Goal: Information Seeking & Learning: Learn about a topic

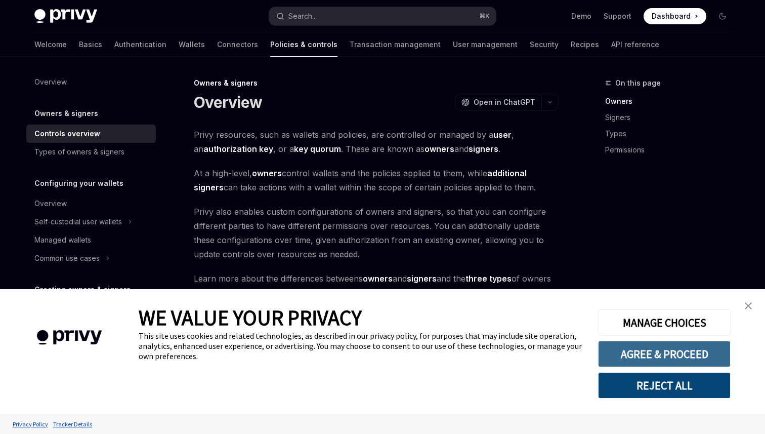
click at [656, 355] on button "AGREE & PROCEED" at bounding box center [664, 354] width 133 height 26
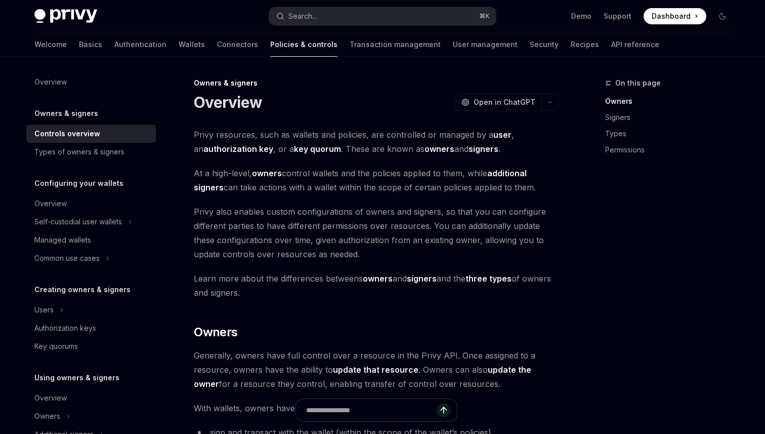
click at [86, 294] on h5 "Creating owners & signers" at bounding box center [82, 289] width 96 height 12
click at [65, 332] on div "Authorization keys" at bounding box center [65, 328] width 62 height 12
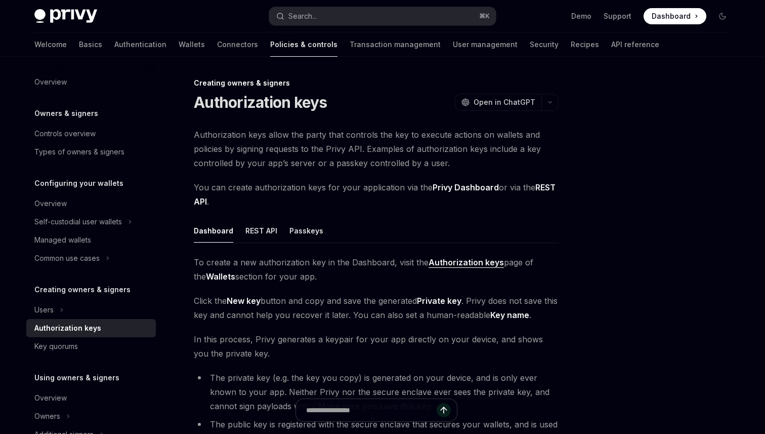
type textarea "*"
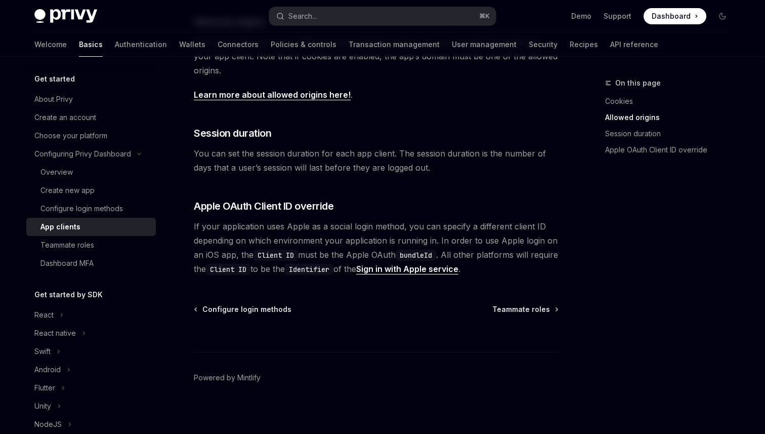
scroll to position [402, 0]
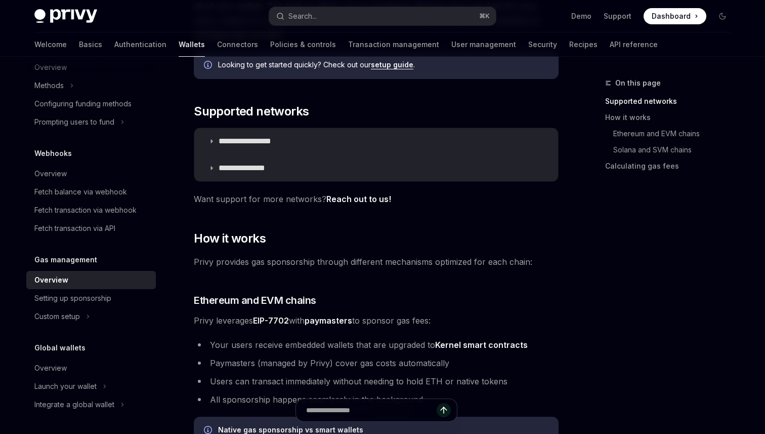
scroll to position [142, 0]
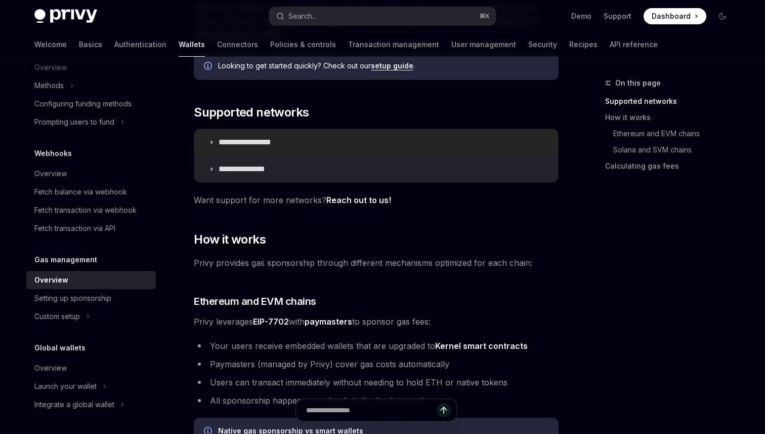
click at [214, 144] on icon at bounding box center [211, 142] width 6 height 6
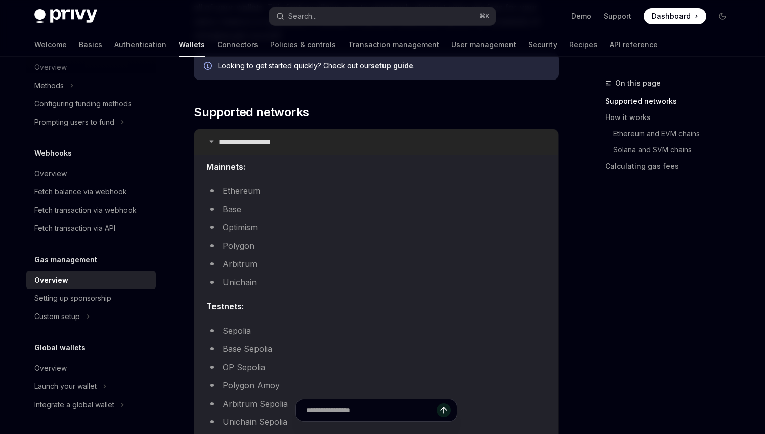
click at [213, 144] on summary "**********" at bounding box center [376, 142] width 364 height 26
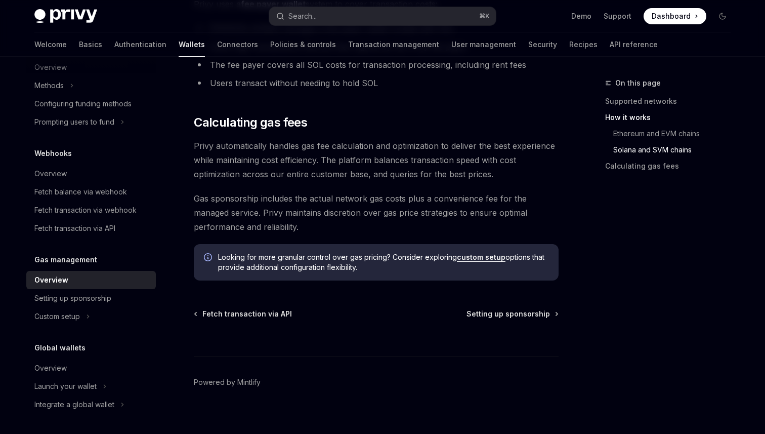
scroll to position [758, 0]
click at [481, 315] on span "Setting up sponsorship" at bounding box center [508, 313] width 83 height 10
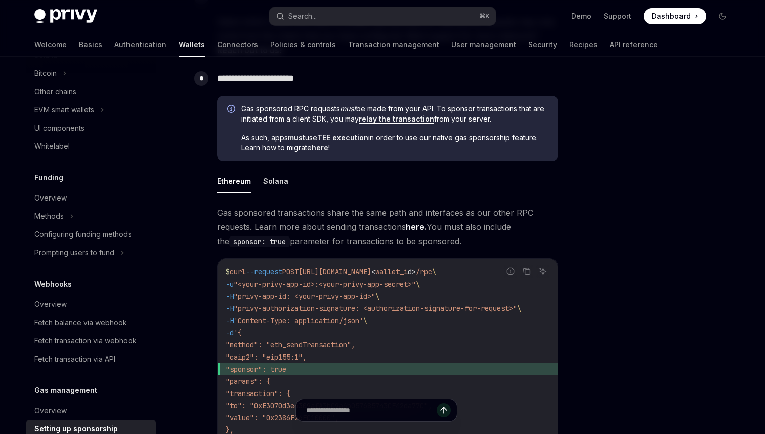
scroll to position [306, 0]
click at [61, 210] on div "Methods" at bounding box center [48, 215] width 29 height 12
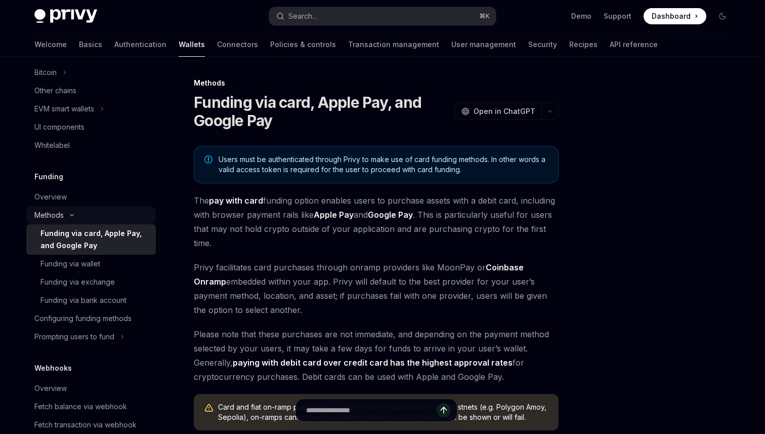
click at [61, 210] on div "Methods" at bounding box center [48, 215] width 29 height 12
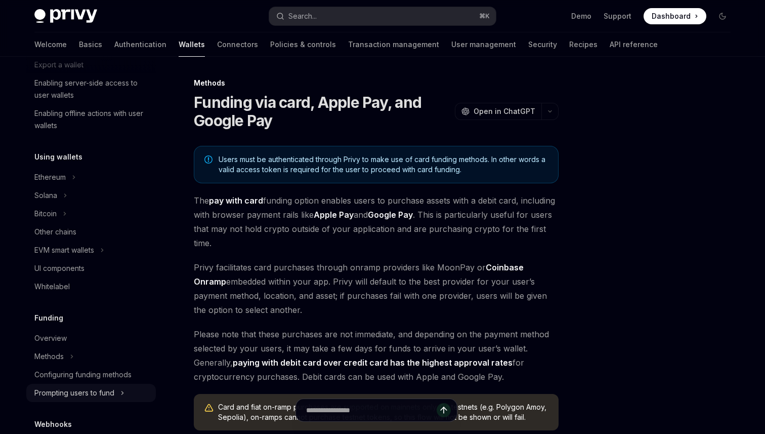
scroll to position [163, 0]
click at [65, 178] on div "Ethereum" at bounding box center [49, 179] width 31 height 12
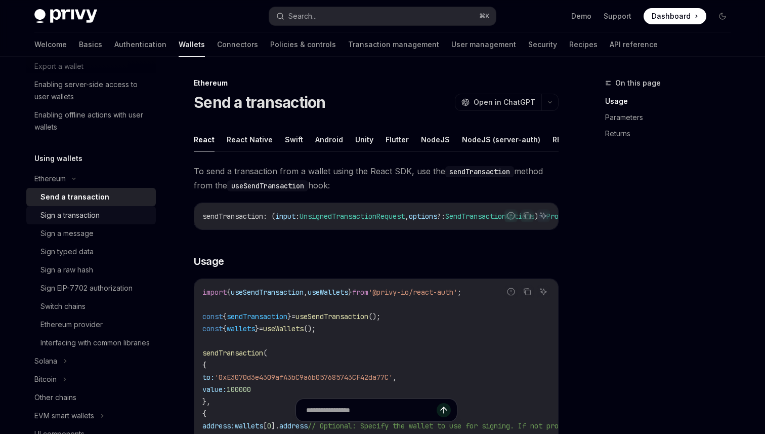
click at [85, 210] on div "Sign a transaction" at bounding box center [69, 215] width 59 height 12
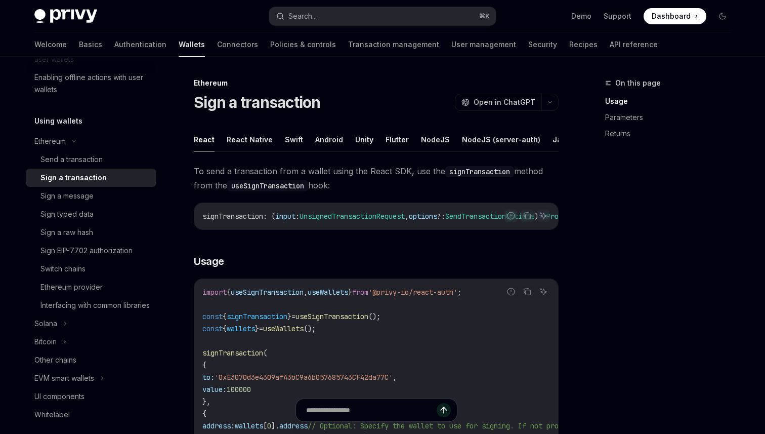
scroll to position [200, 0]
click at [80, 201] on div "Sign a message" at bounding box center [66, 196] width 53 height 12
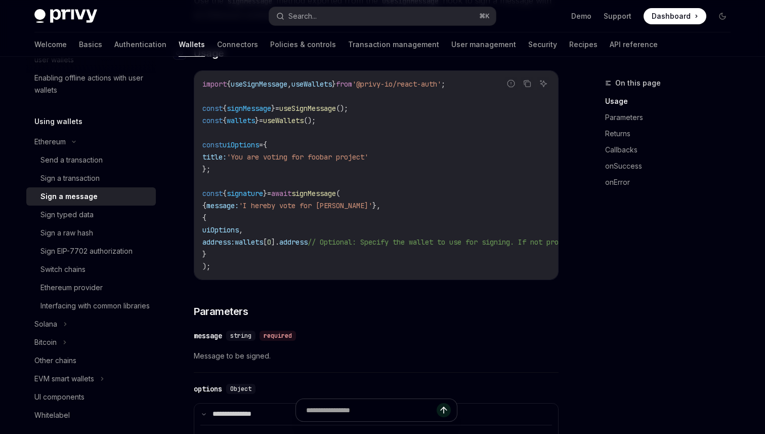
scroll to position [226, 0]
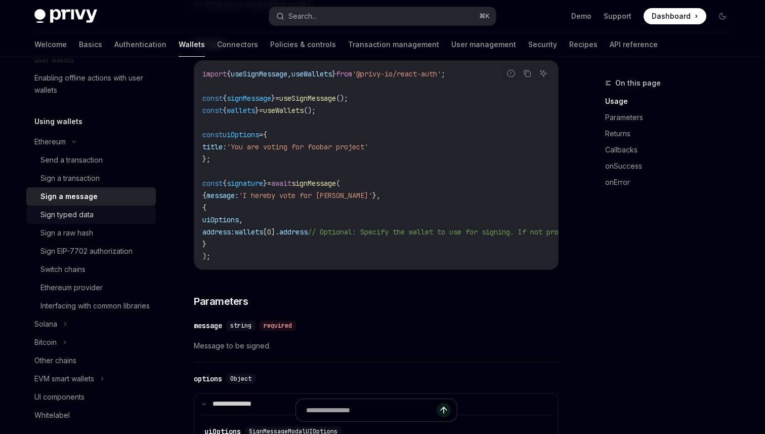
click at [102, 207] on link "Sign typed data" at bounding box center [91, 214] width 130 height 18
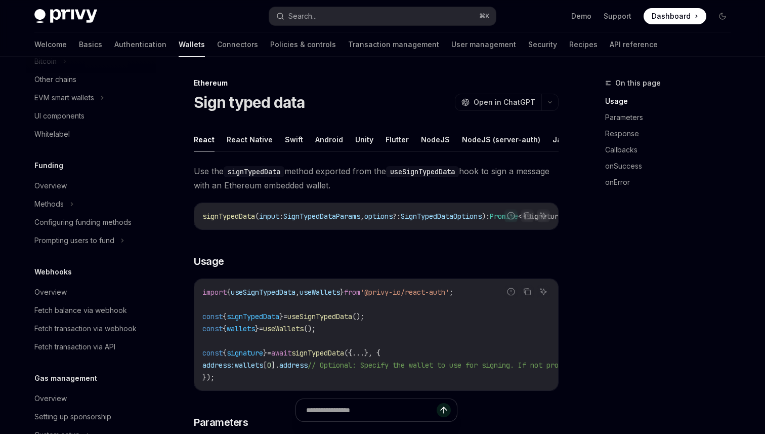
scroll to position [488, 0]
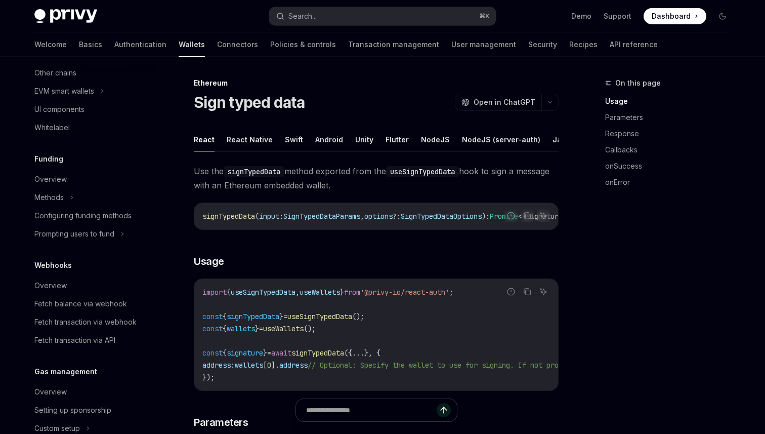
click at [179, 47] on link "Wallets" at bounding box center [192, 44] width 26 height 24
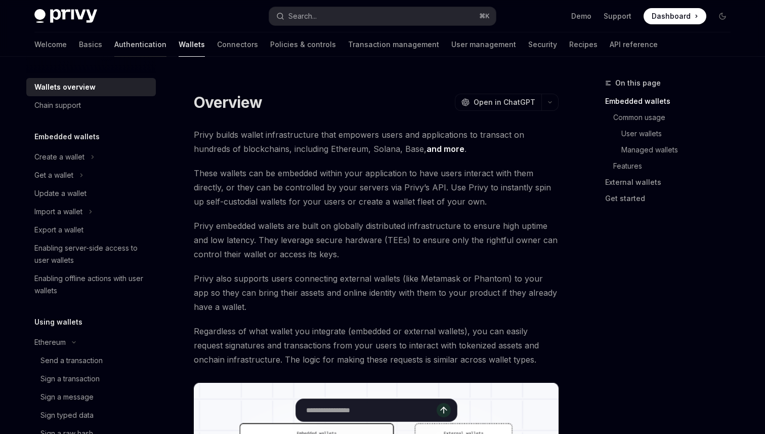
click at [114, 43] on link "Authentication" at bounding box center [140, 44] width 52 height 24
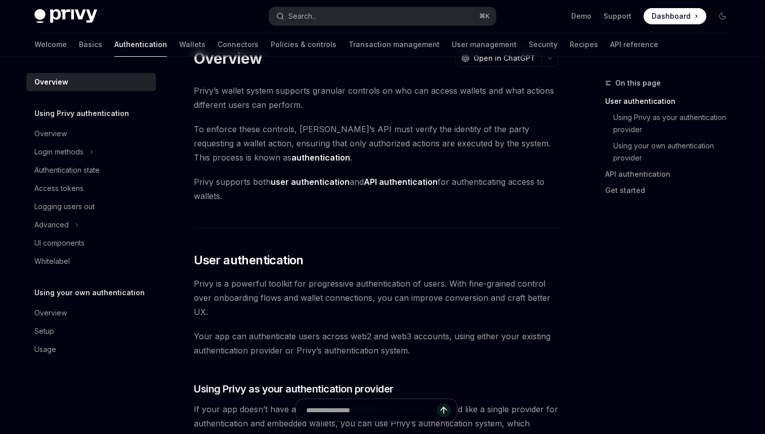
scroll to position [31, 0]
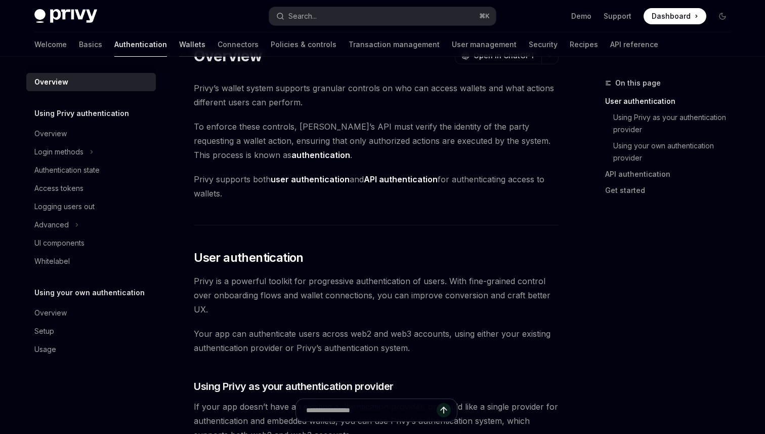
click at [179, 38] on link "Wallets" at bounding box center [192, 44] width 26 height 24
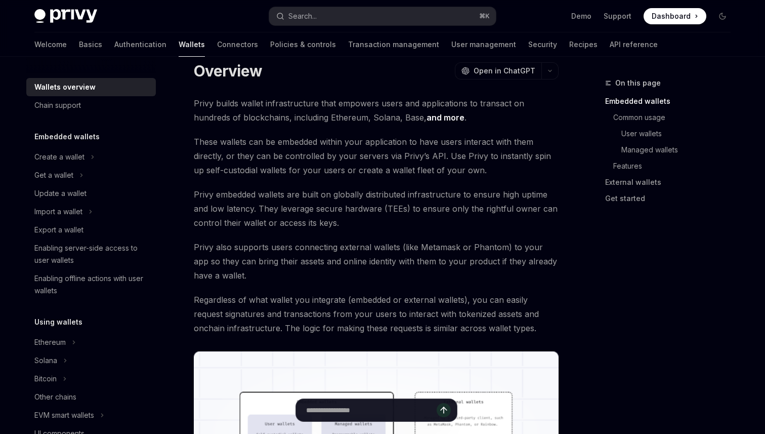
click at [73, 132] on h5 "Embedded wallets" at bounding box center [66, 137] width 65 height 12
click at [73, 191] on div "Update a wallet" at bounding box center [60, 193] width 52 height 12
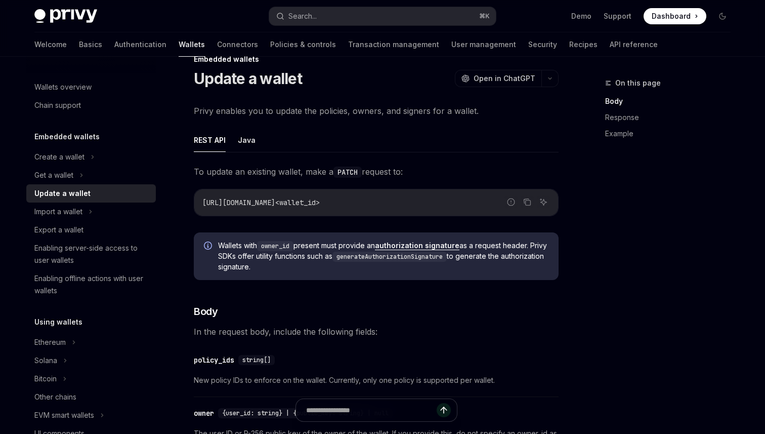
scroll to position [15, 0]
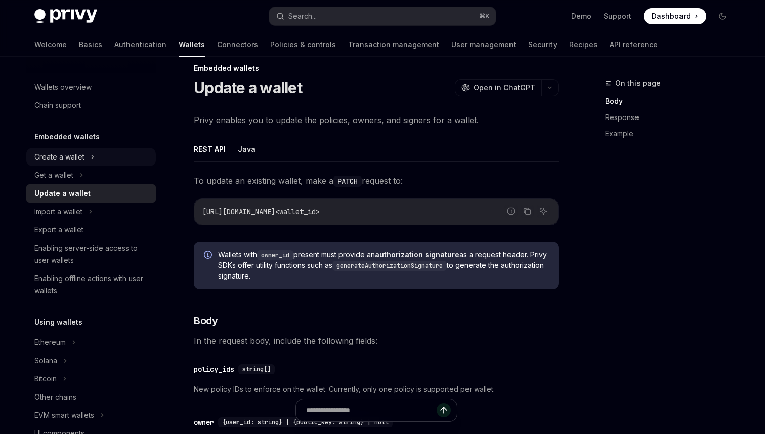
click at [68, 154] on div "Create a wallet" at bounding box center [59, 157] width 50 height 12
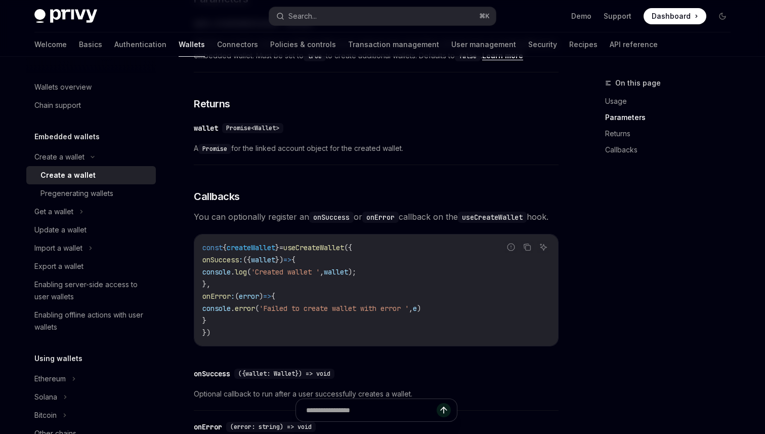
scroll to position [789, 0]
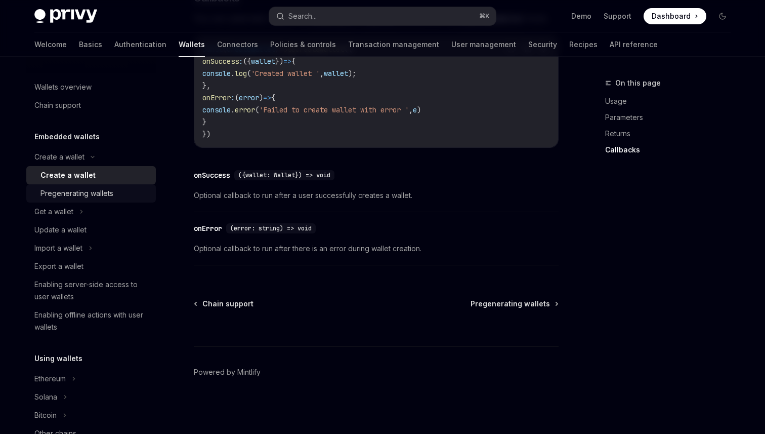
click at [94, 192] on div "Pregenerating wallets" at bounding box center [76, 193] width 73 height 12
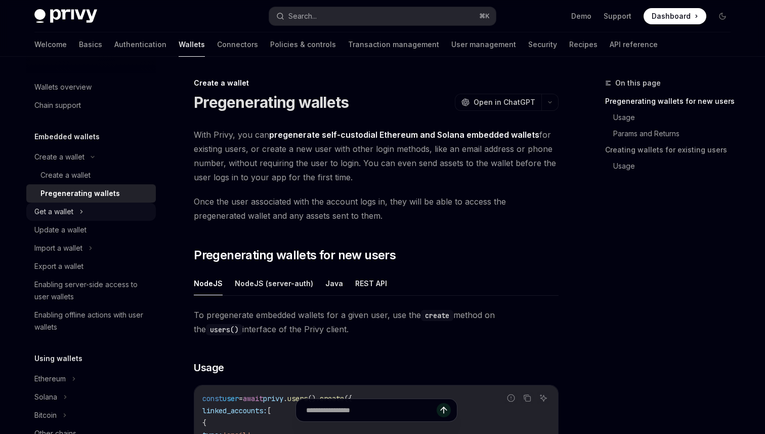
click at [53, 213] on div "Get a wallet" at bounding box center [53, 211] width 39 height 12
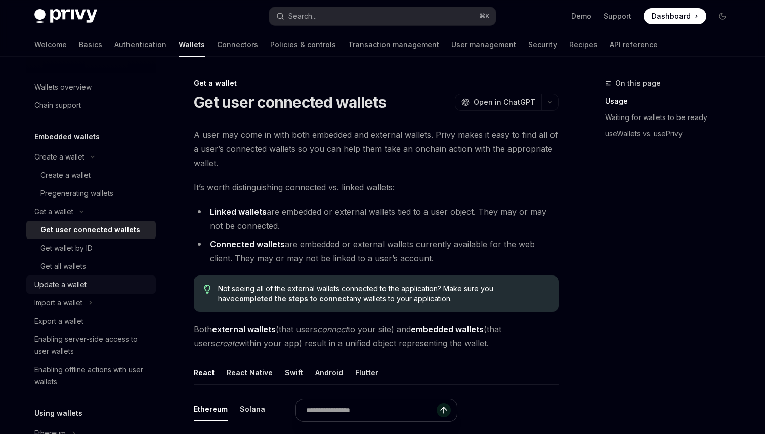
click at [68, 287] on div "Update a wallet" at bounding box center [60, 284] width 52 height 12
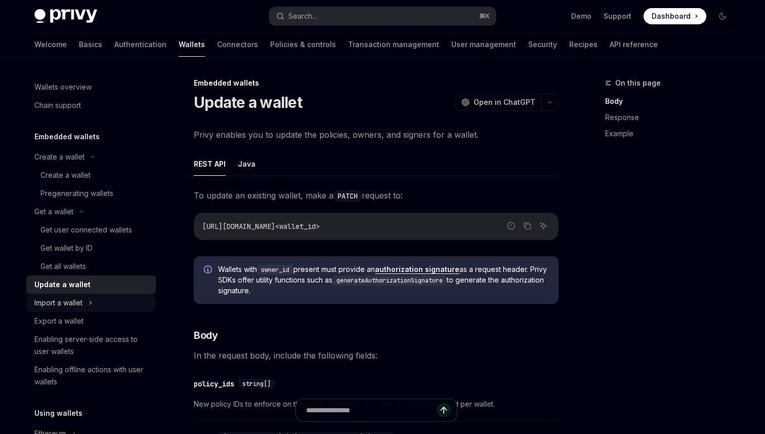
click at [67, 308] on div "Import a wallet" at bounding box center [58, 303] width 48 height 12
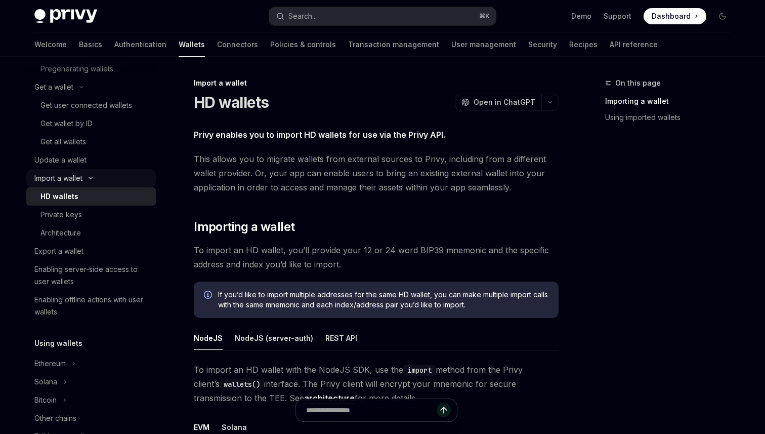
scroll to position [135, 0]
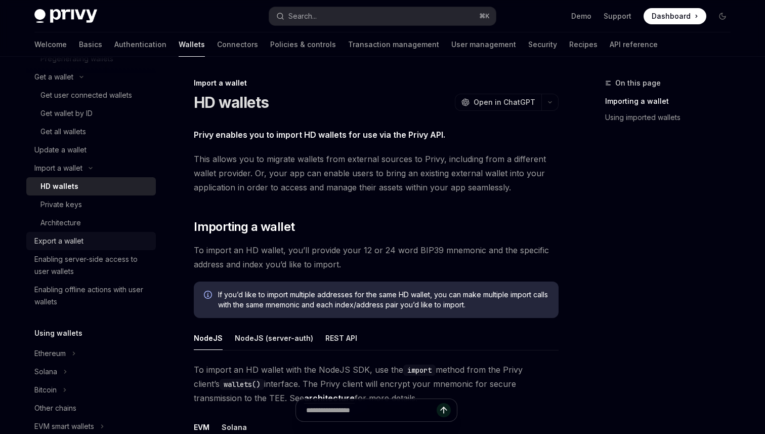
click at [65, 240] on div "Export a wallet" at bounding box center [58, 241] width 49 height 12
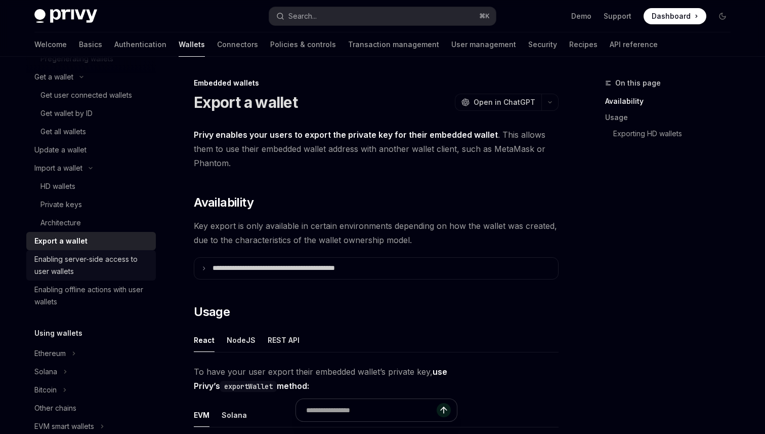
click at [65, 264] on div "Enabling server-side access to user wallets" at bounding box center [91, 265] width 115 height 24
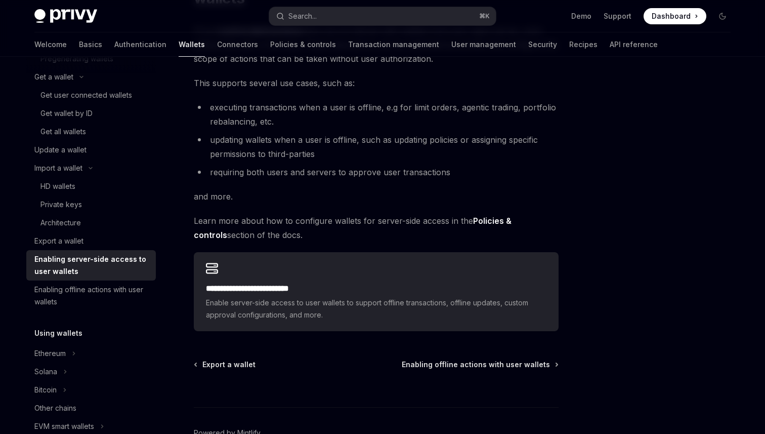
scroll to position [183, 0]
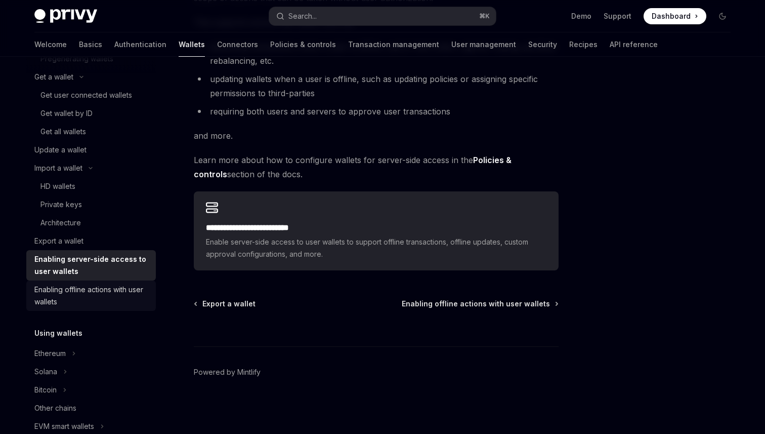
click at [102, 289] on div "Enabling offline actions with user wallets" at bounding box center [91, 295] width 115 height 24
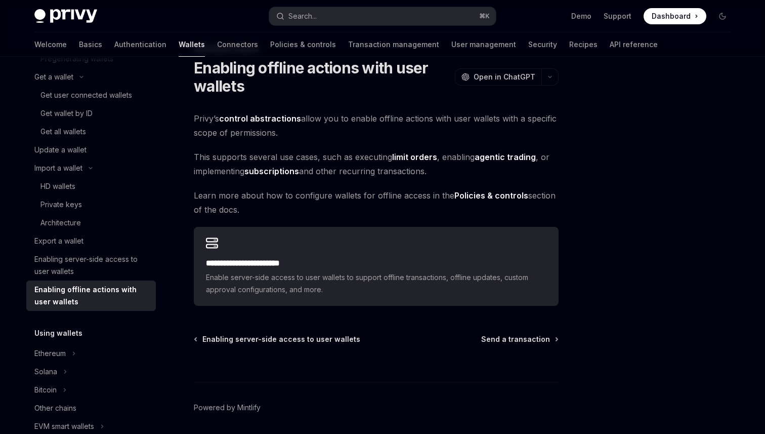
scroll to position [35, 0]
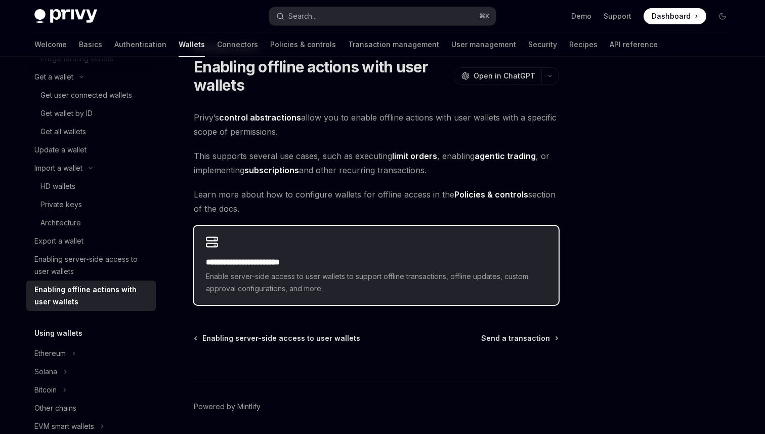
click at [453, 251] on div "**********" at bounding box center [376, 265] width 365 height 79
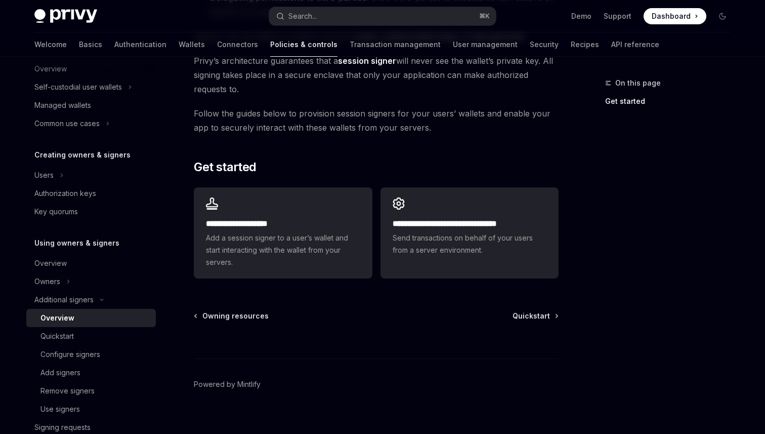
scroll to position [232, 0]
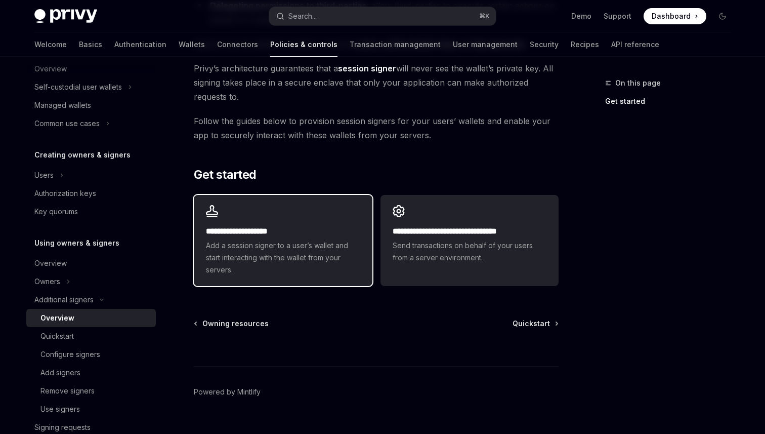
click at [318, 211] on div "**********" at bounding box center [283, 240] width 178 height 91
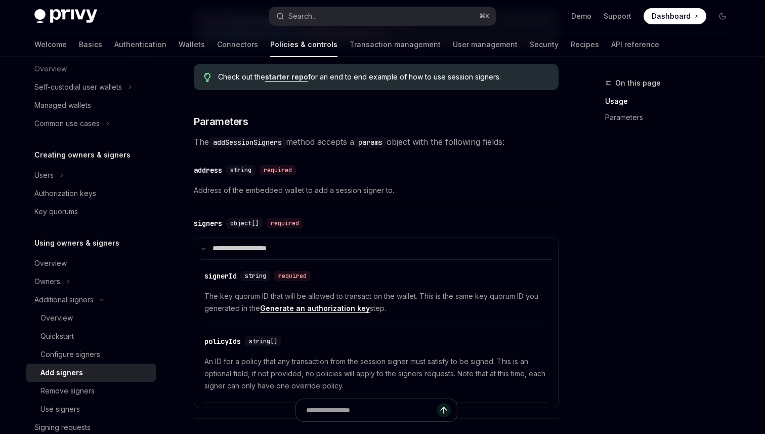
scroll to position [487, 0]
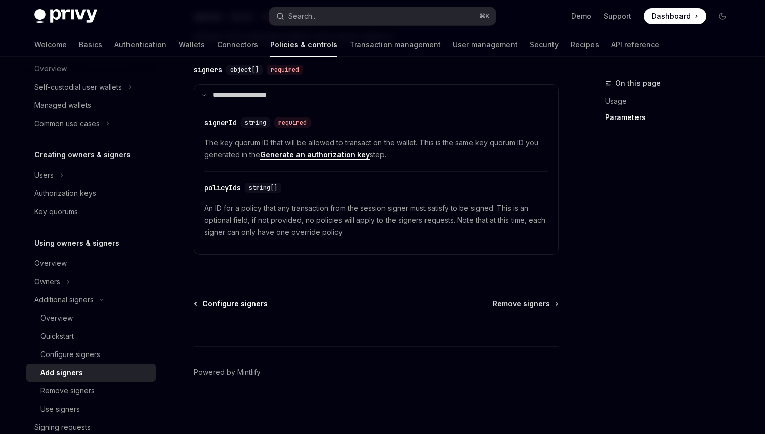
click at [223, 299] on span "Configure signers" at bounding box center [234, 304] width 65 height 10
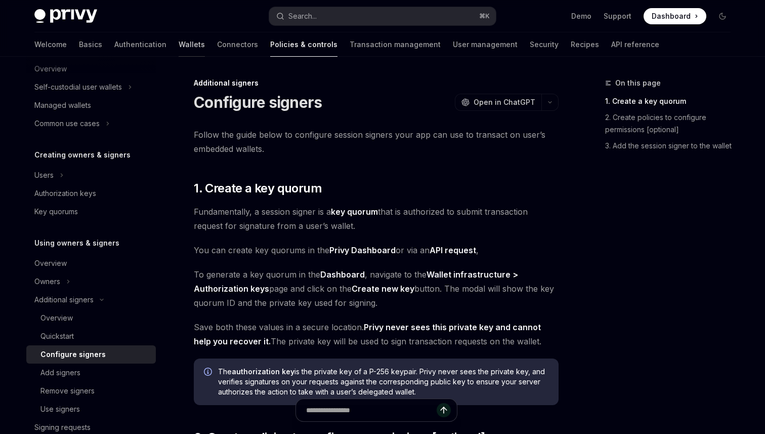
click at [179, 48] on link "Wallets" at bounding box center [192, 44] width 26 height 24
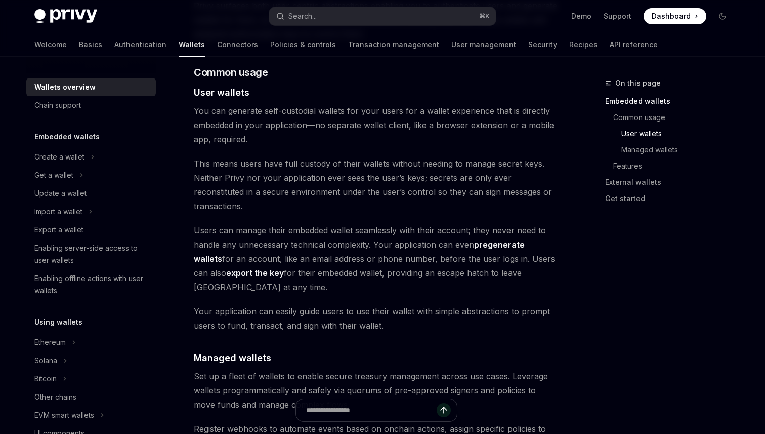
scroll to position [696, 0]
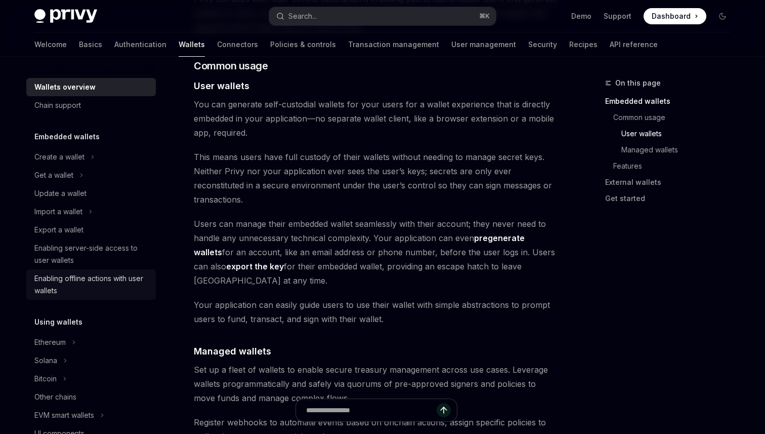
click at [62, 277] on div "Enabling offline actions with user wallets" at bounding box center [91, 284] width 115 height 24
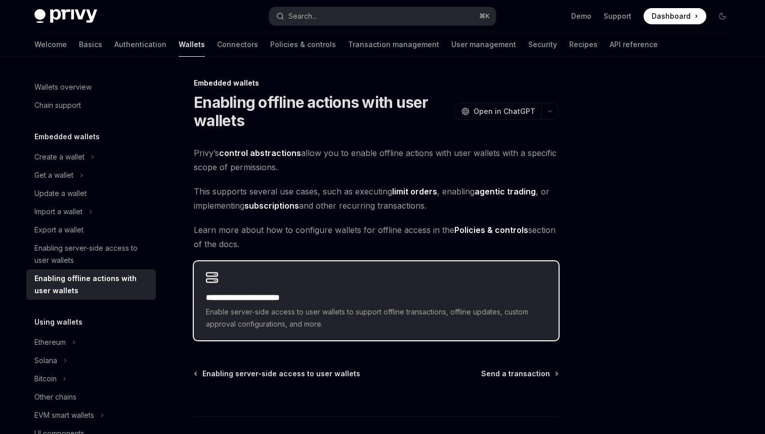
scroll to position [12, 0]
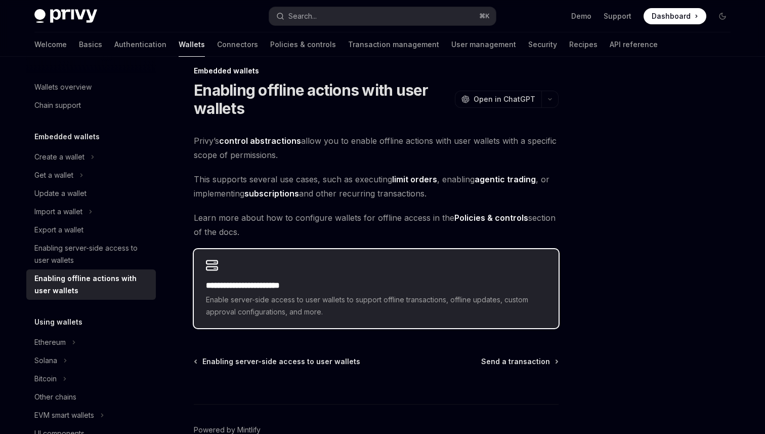
click at [373, 306] on span "Enable server-side access to user wallets to support offline transactions, offl…" at bounding box center [376, 305] width 341 height 24
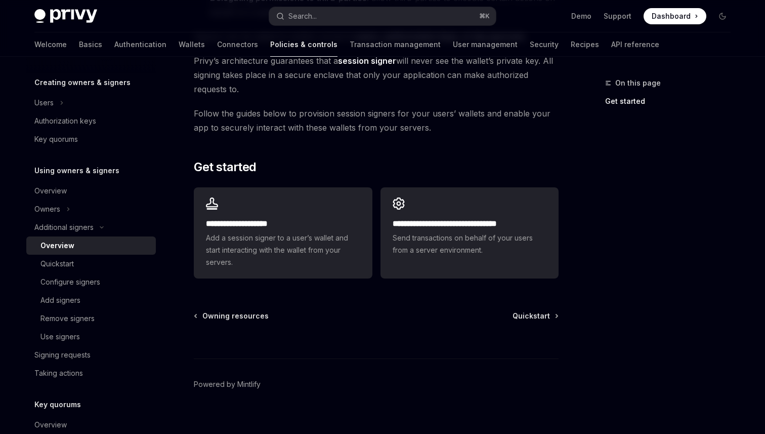
scroll to position [234, 0]
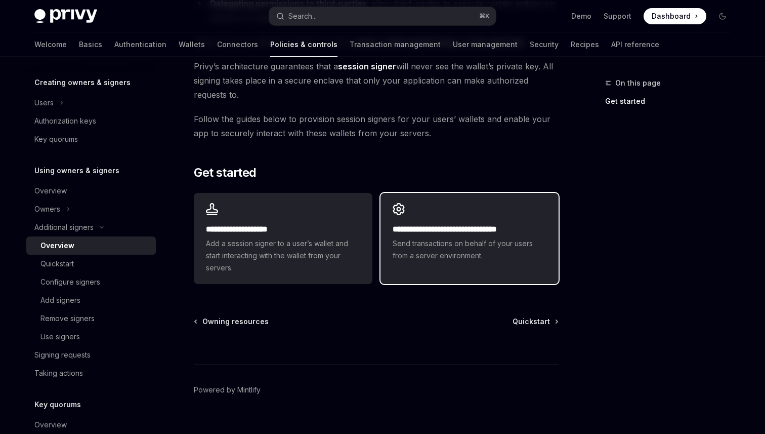
click at [480, 243] on span "Send transactions on behalf of your users from a server environment." at bounding box center [470, 249] width 154 height 24
type textarea "*"
